Goal: Information Seeking & Learning: Learn about a topic

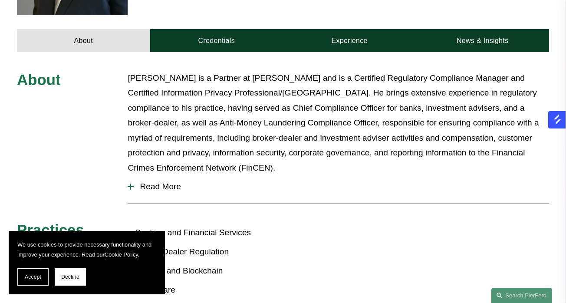
scroll to position [336, 0]
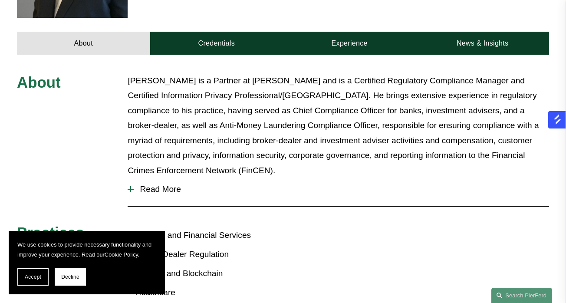
click at [164, 184] on span "Read More" at bounding box center [341, 189] width 415 height 10
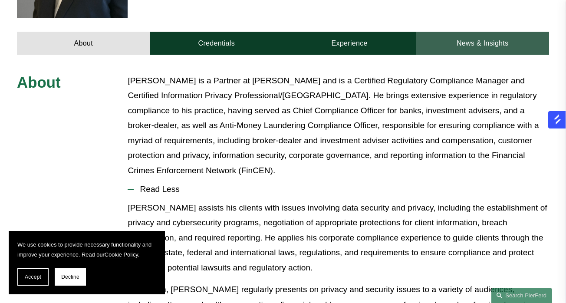
click at [472, 33] on link "News & Insights" at bounding box center [482, 43] width 133 height 23
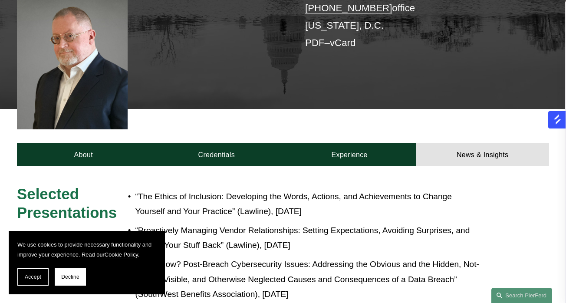
scroll to position [224, 0]
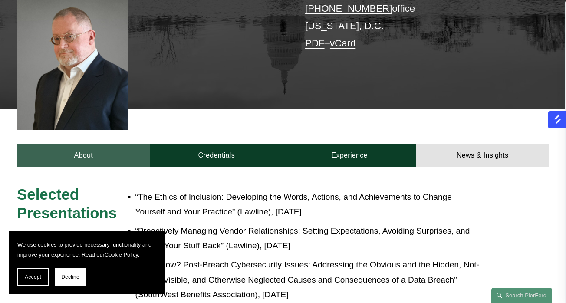
click at [56, 144] on link "About" at bounding box center [83, 155] width 133 height 23
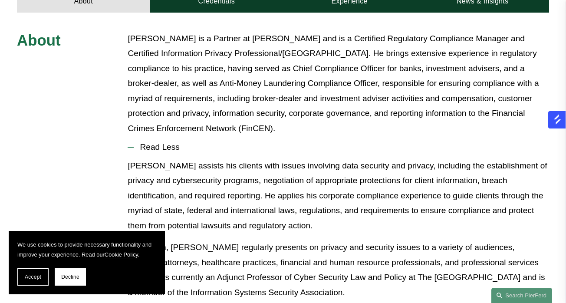
scroll to position [377, 0]
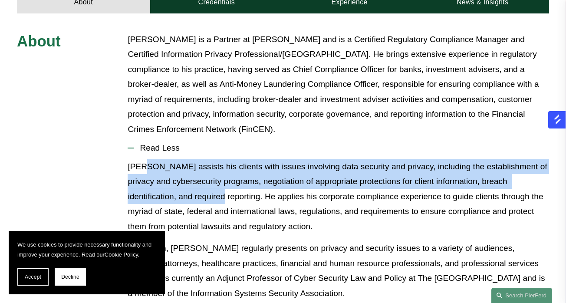
drag, startPoint x: 195, startPoint y: 180, endPoint x: 145, endPoint y: 152, distance: 56.7
click at [145, 159] on p "Tom assists his clients with issues involving data security and privacy, includ…" at bounding box center [338, 196] width 421 height 75
copy p "assists his clients with issues involving data security and privacy, including …"
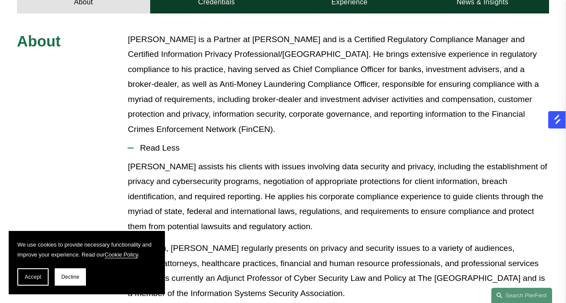
click at [293, 192] on p "Tom assists his clients with issues involving data security and privacy, includ…" at bounding box center [338, 196] width 421 height 75
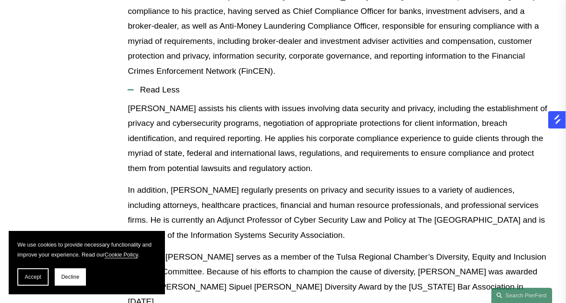
scroll to position [434, 0]
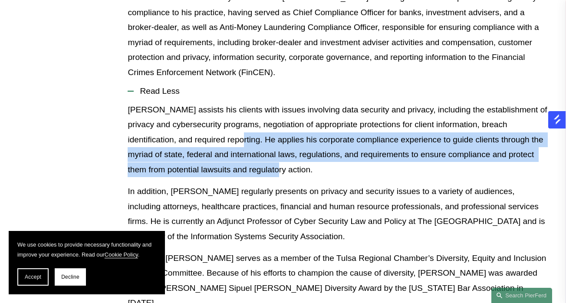
drag, startPoint x: 281, startPoint y: 154, endPoint x: 213, endPoint y: 125, distance: 74.6
click at [213, 125] on p "Tom assists his clients with issues involving data security and privacy, includ…" at bounding box center [338, 139] width 421 height 75
copy p "applies his corporate compliance experience to guide clients through the myriad…"
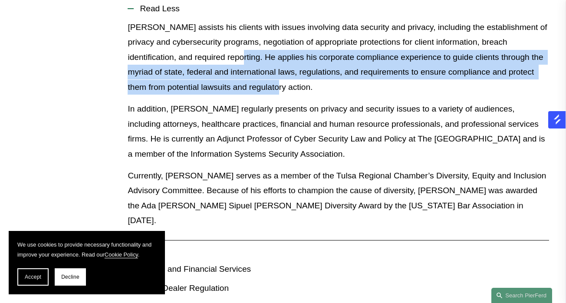
scroll to position [517, 0]
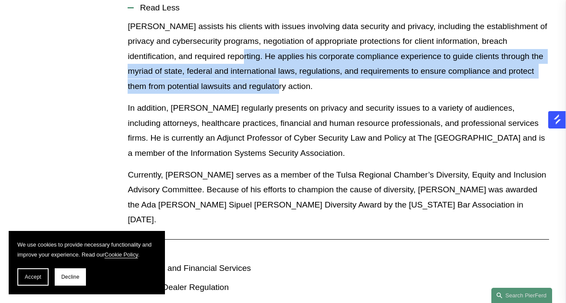
drag, startPoint x: 317, startPoint y: 134, endPoint x: 513, endPoint y: 108, distance: 198.3
click at [513, 108] on p "In addition, Tom regularly presents on privacy and security issues to a variety…" at bounding box center [338, 131] width 421 height 60
copy p "currently an Adjunct Professor of Cyber Security Law and Policy at The Universi…"
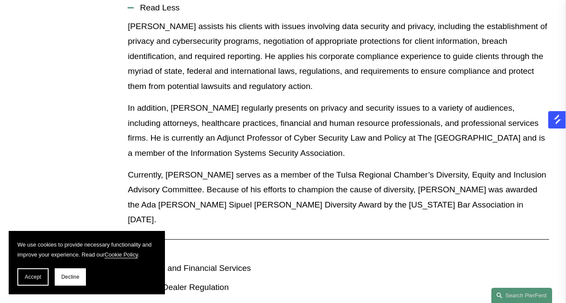
click at [263, 177] on p "Currently, Tom serves as a member of the Tulsa Regional Chamber’s Diversity, Eq…" at bounding box center [338, 197] width 421 height 60
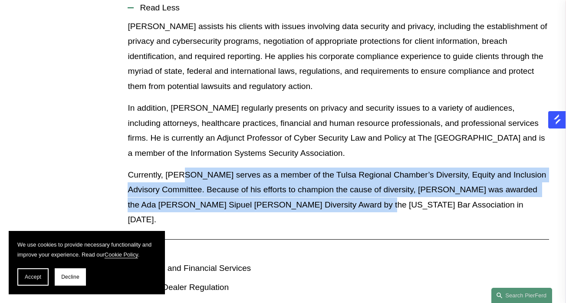
drag, startPoint x: 379, startPoint y: 184, endPoint x: 184, endPoint y: 158, distance: 197.0
click at [184, 167] on p "Currently, Tom serves as a member of the Tulsa Regional Chamber’s Diversity, Eq…" at bounding box center [338, 197] width 421 height 60
copy p "serves as a member of the Tulsa Regional Chamber’s Diversity, Equity and Inclus…"
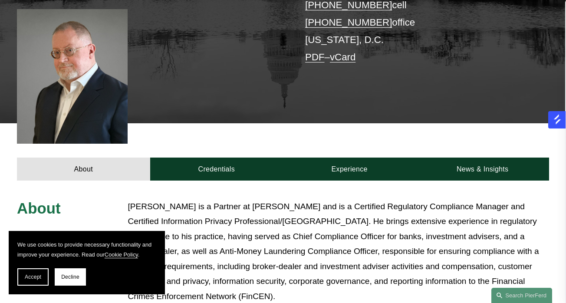
scroll to position [209, 0]
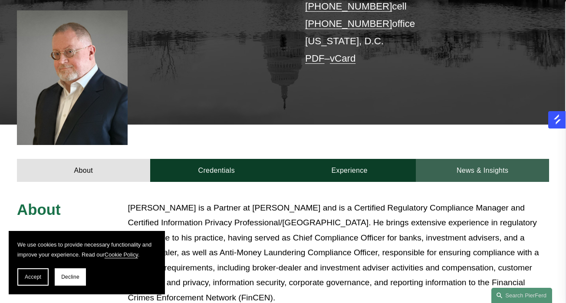
click at [475, 159] on link "News & Insights" at bounding box center [482, 170] width 133 height 23
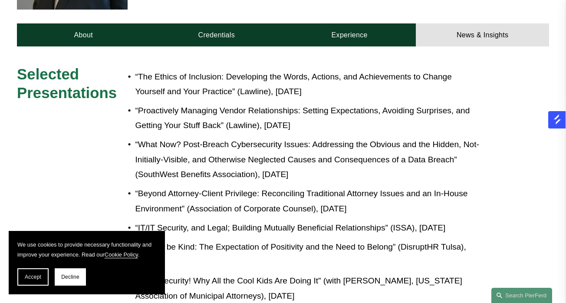
scroll to position [345, 0]
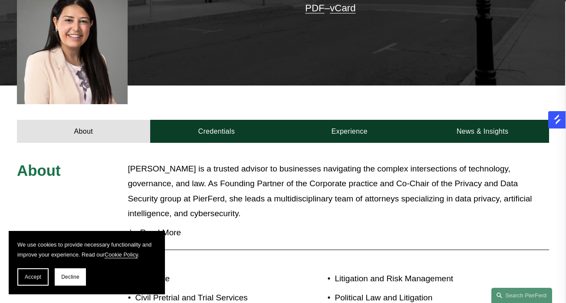
scroll to position [279, 0]
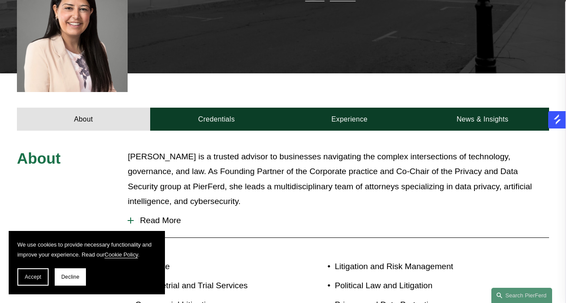
click at [156, 216] on span "Read More" at bounding box center [341, 221] width 415 height 10
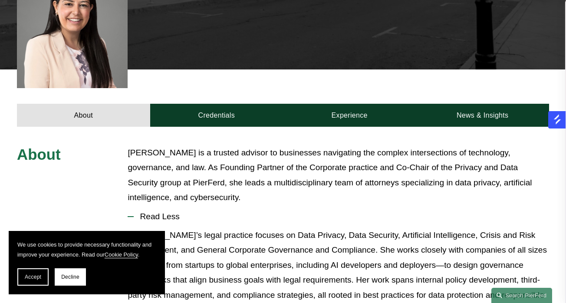
scroll to position [283, 0]
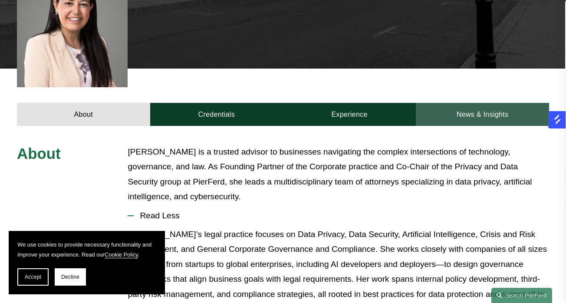
click at [481, 105] on link "News & Insights" at bounding box center [482, 114] width 133 height 23
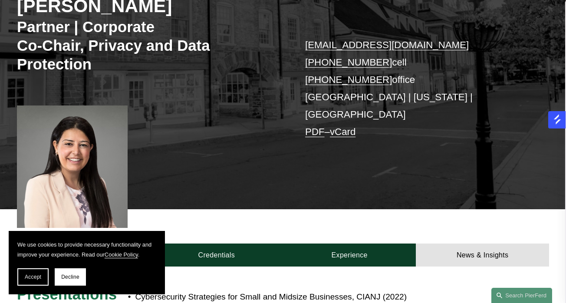
scroll to position [142, 0]
